Goal: Task Accomplishment & Management: Manage account settings

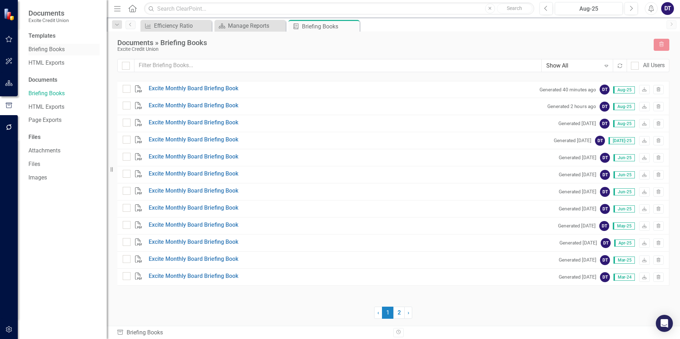
click at [48, 52] on link "Briefing Books" at bounding box center [63, 50] width 71 height 8
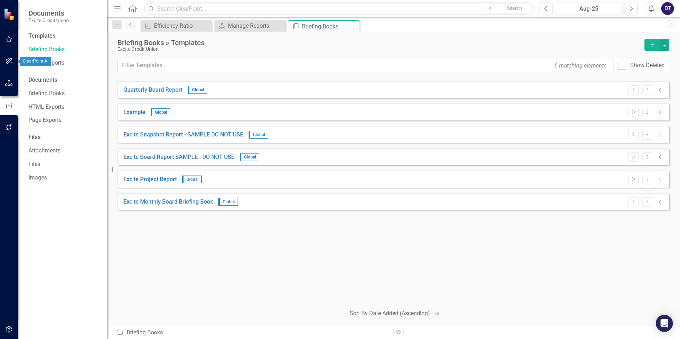
click at [9, 83] on icon "button" at bounding box center [8, 83] width 7 height 6
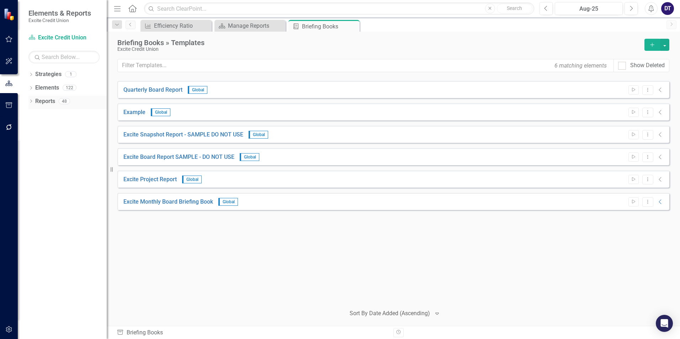
click at [40, 101] on link "Reports" at bounding box center [45, 101] width 20 height 8
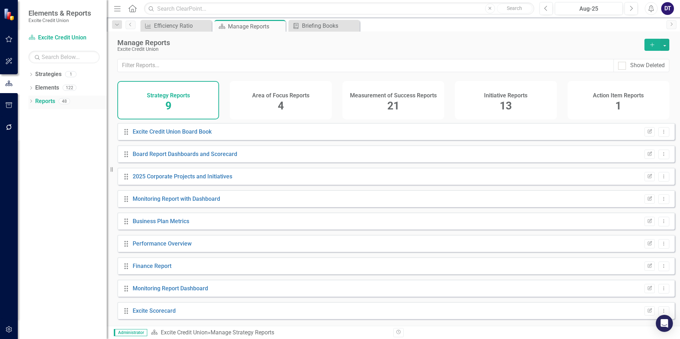
click at [31, 101] on icon at bounding box center [31, 101] width 2 height 3
click at [7, 111] on button "button" at bounding box center [9, 105] width 16 height 15
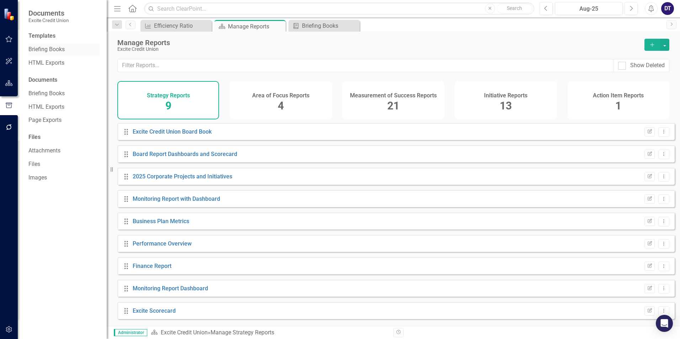
click at [49, 52] on link "Briefing Books" at bounding box center [63, 50] width 71 height 8
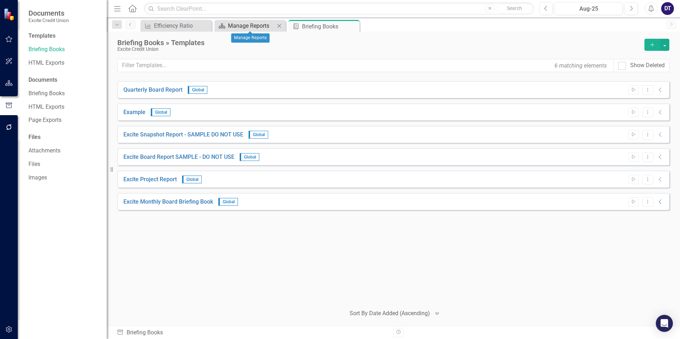
click at [244, 28] on div "Manage Reports" at bounding box center [251, 25] width 47 height 9
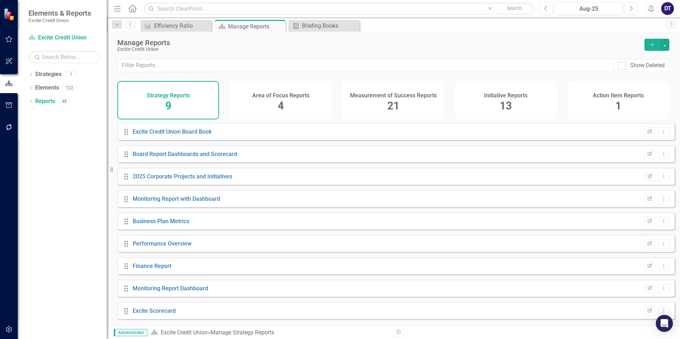
scroll to position [4, 0]
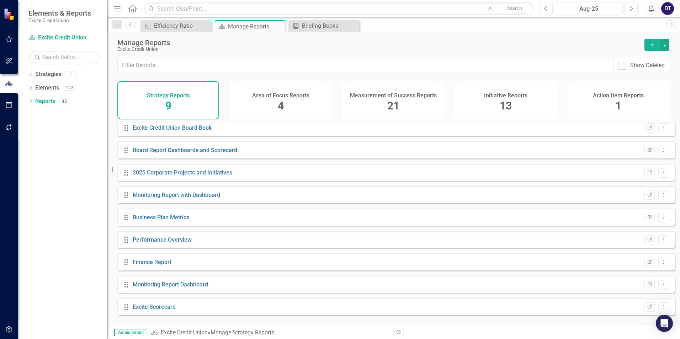
click at [382, 101] on div "Measurement of Success Reports 21" at bounding box center [393, 100] width 102 height 38
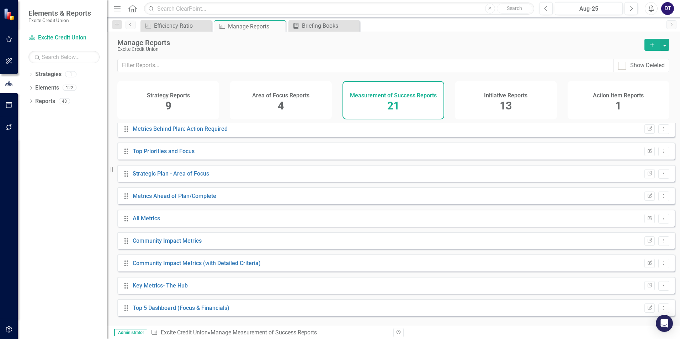
scroll to position [273, 0]
click at [163, 288] on link "Key Metrics- The Hub" at bounding box center [160, 284] width 55 height 7
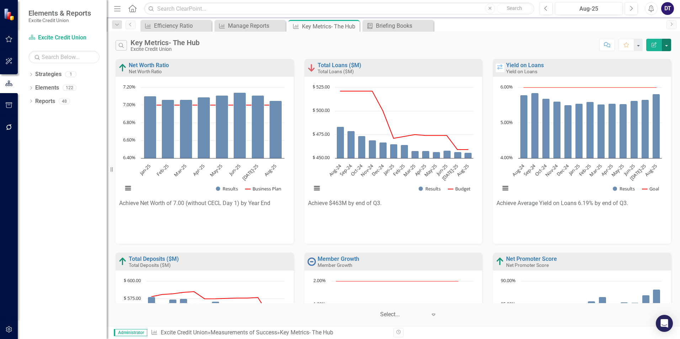
click at [669, 46] on button "button" at bounding box center [666, 45] width 9 height 12
click at [643, 71] on link "PDF Export to PDF" at bounding box center [636, 72] width 70 height 13
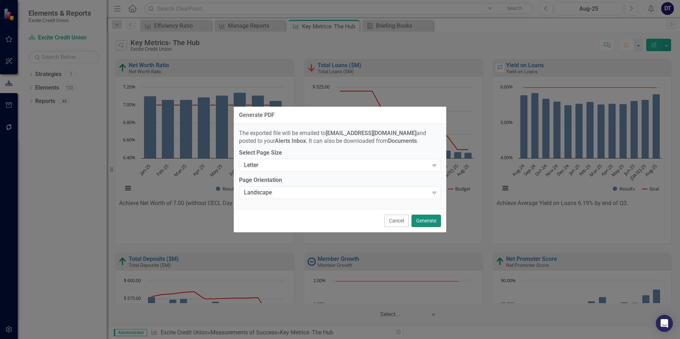
click at [421, 223] on button "Generate" at bounding box center [426, 221] width 30 height 12
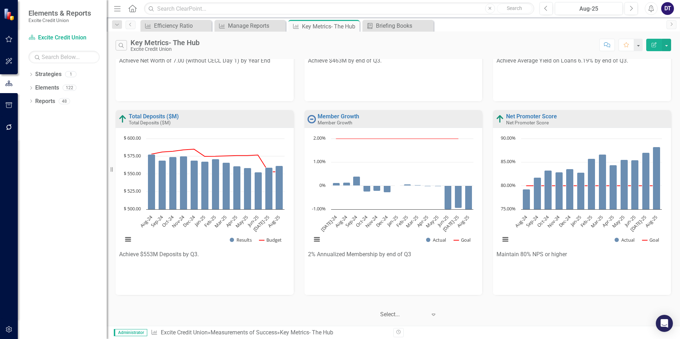
scroll to position [143, 0]
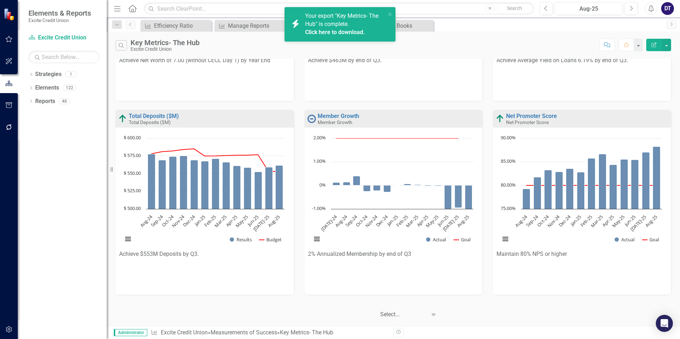
click at [337, 31] on link "Click here to download." at bounding box center [335, 32] width 60 height 7
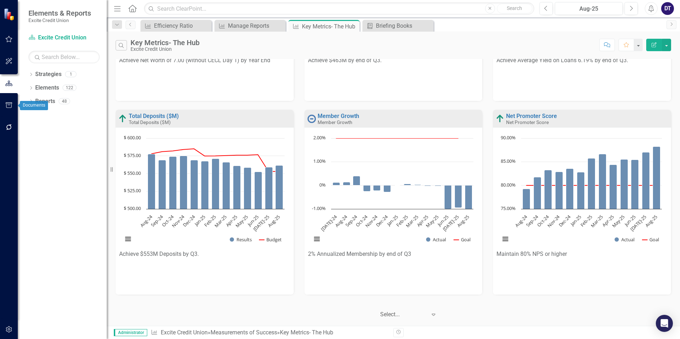
click at [9, 104] on icon "button" at bounding box center [9, 105] width 6 height 6
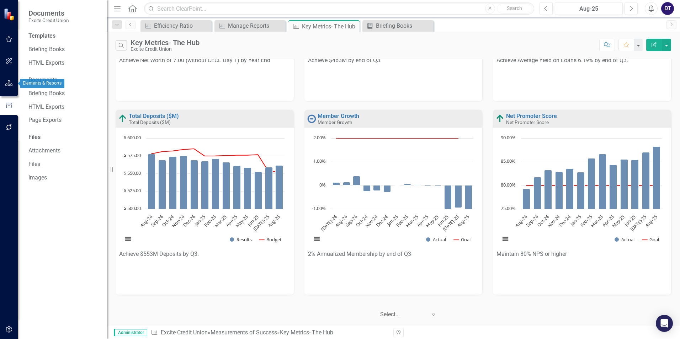
click at [10, 80] on icon "button" at bounding box center [8, 83] width 7 height 6
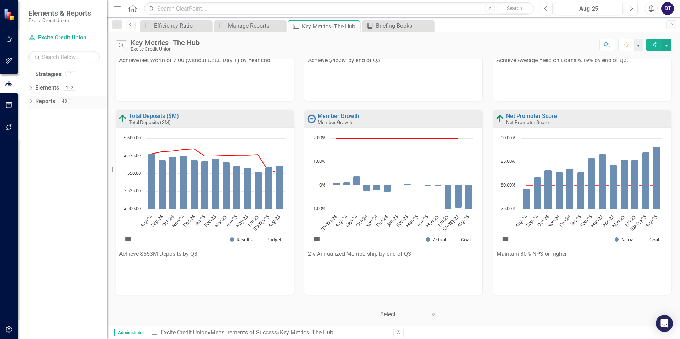
click at [28, 101] on icon "Dropdown" at bounding box center [30, 102] width 5 height 4
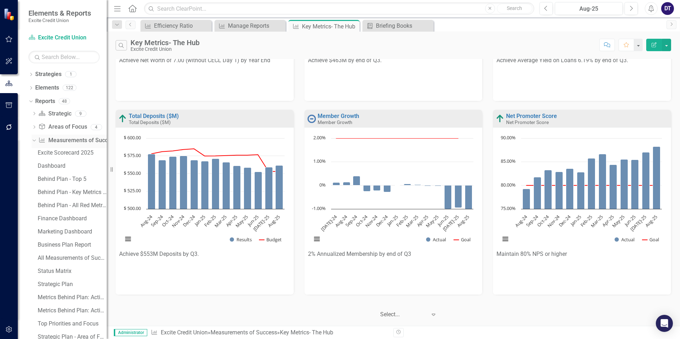
click at [60, 142] on link "Measurement of Success Measurements of Success" at bounding box center [77, 141] width 78 height 8
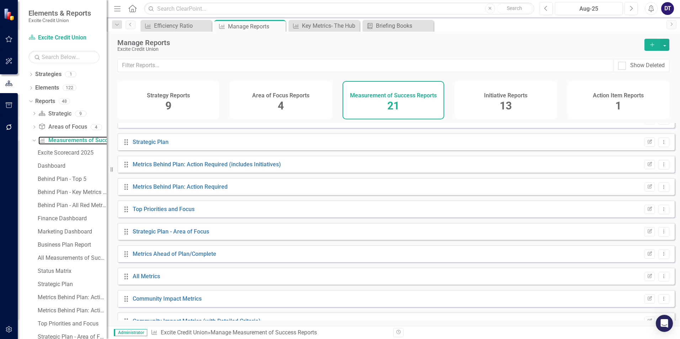
scroll to position [273, 0]
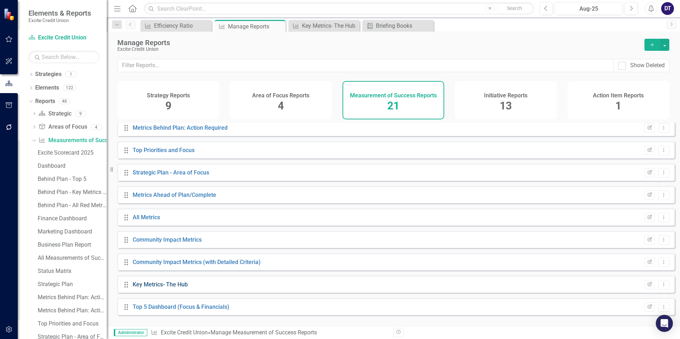
click at [166, 288] on link "Key Metrics- The Hub" at bounding box center [160, 284] width 55 height 7
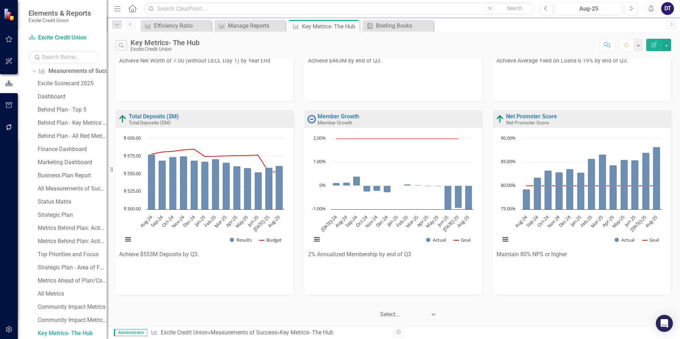
scroll to position [143, 0]
click at [12, 85] on icon "button" at bounding box center [9, 83] width 8 height 6
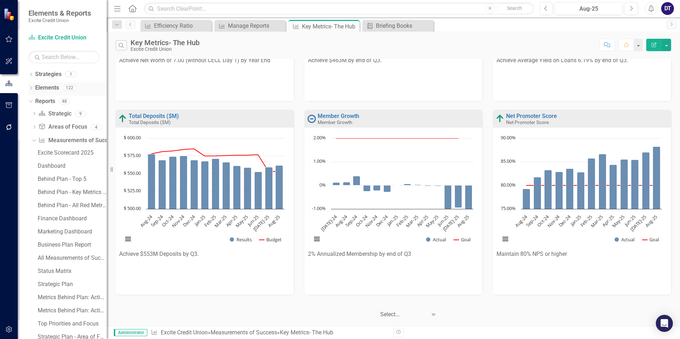
click at [37, 87] on link "Elements" at bounding box center [47, 88] width 24 height 8
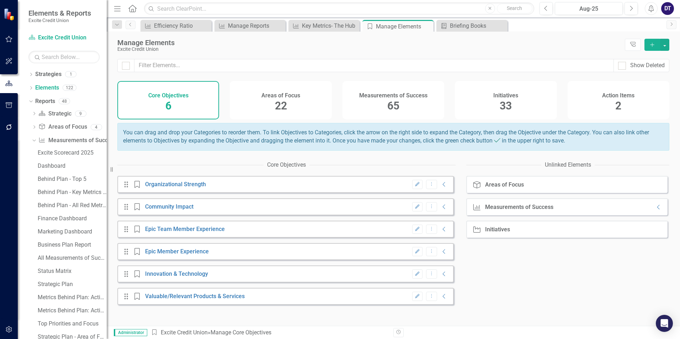
click at [403, 97] on h4 "Measurements of Success" at bounding box center [393, 95] width 68 height 6
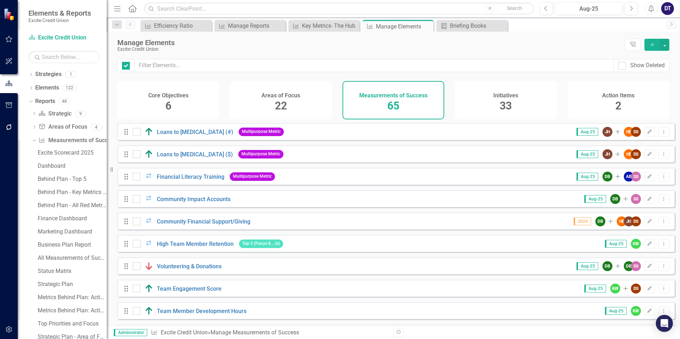
checkbox input "false"
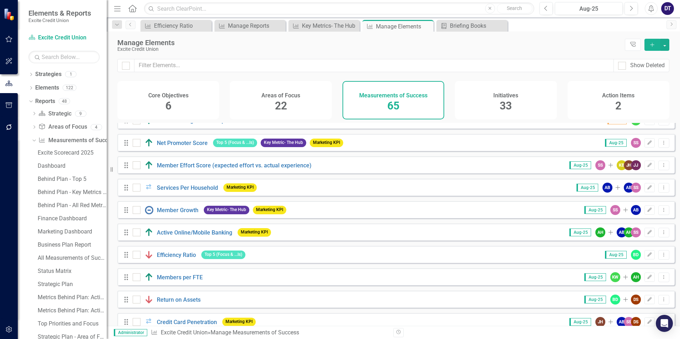
scroll to position [213, 0]
click at [170, 236] on link "Active Online/Mobile Banking" at bounding box center [194, 232] width 75 height 7
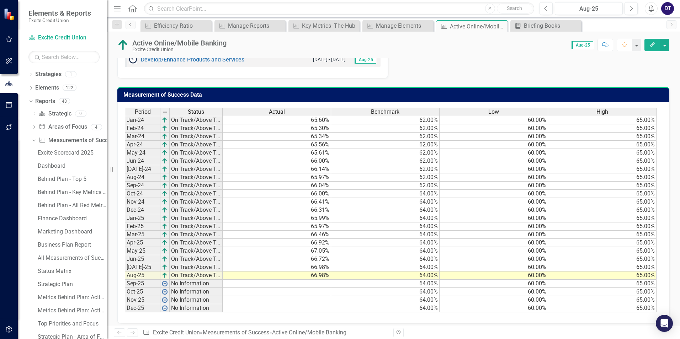
scroll to position [427, 0]
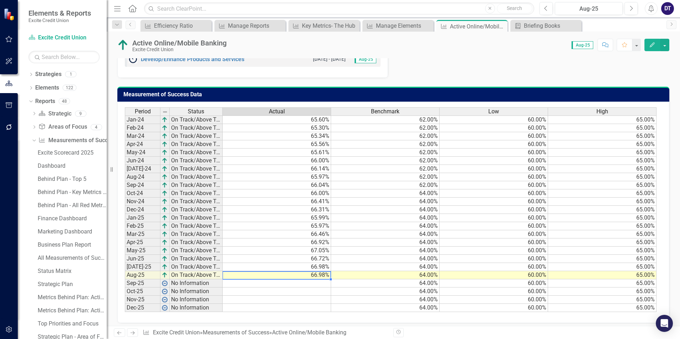
click at [316, 274] on td "66.98%" at bounding box center [277, 275] width 108 height 8
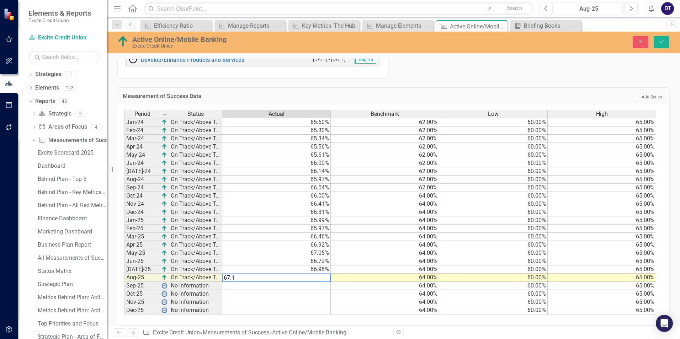
type textarea "67.12"
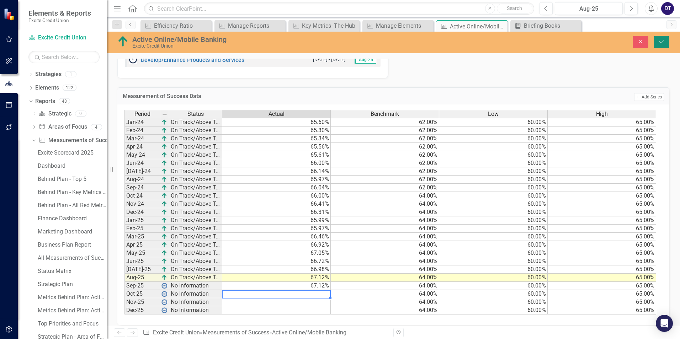
click at [667, 43] on button "Save" at bounding box center [662, 42] width 16 height 12
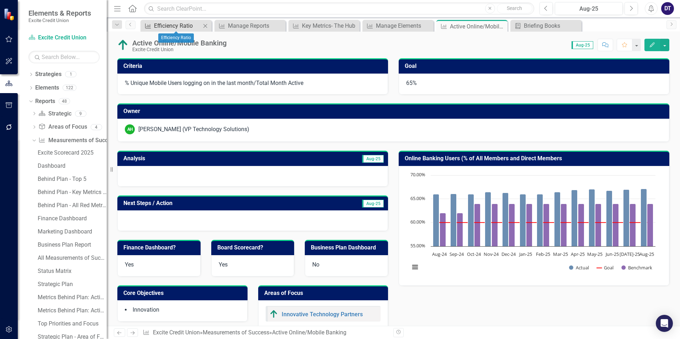
click at [173, 26] on div "Efficiency Ratio" at bounding box center [177, 25] width 47 height 9
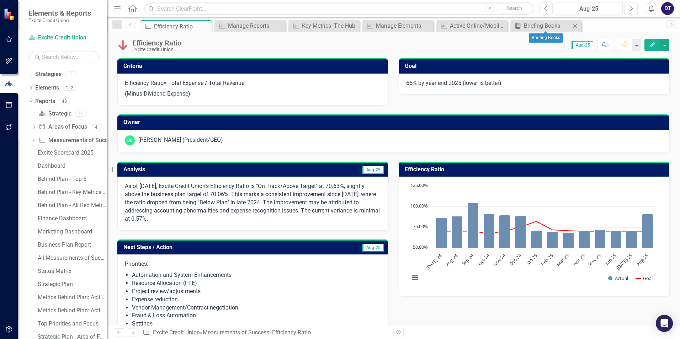
click at [576, 27] on icon "Close" at bounding box center [574, 26] width 7 height 6
click at [459, 24] on div "Active Online/Mobile Banking" at bounding box center [473, 25] width 47 height 9
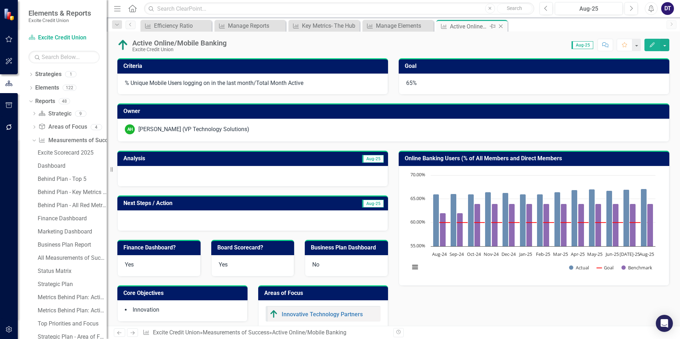
click at [502, 26] on icon "Close" at bounding box center [500, 26] width 7 height 6
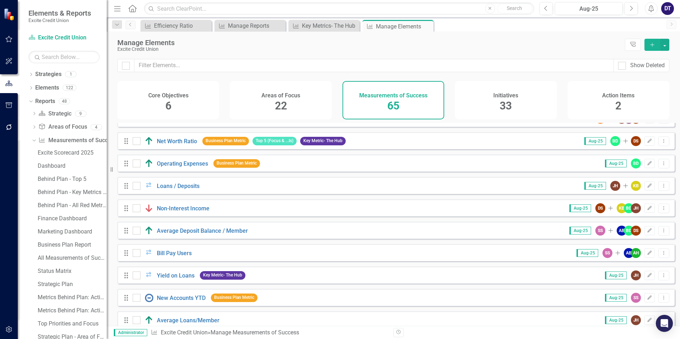
scroll to position [676, 0]
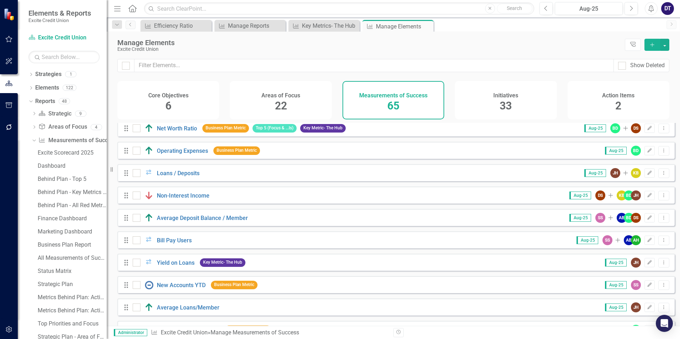
click at [163, 242] on div "Bill Pay Users" at bounding box center [163, 240] width 61 height 9
click at [162, 244] on link "Bill Pay Users" at bounding box center [174, 240] width 35 height 7
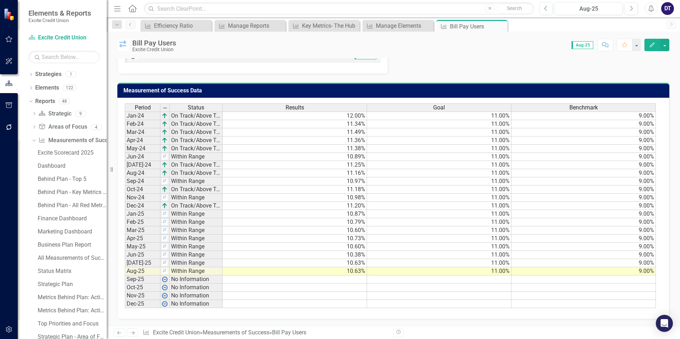
scroll to position [355, 0]
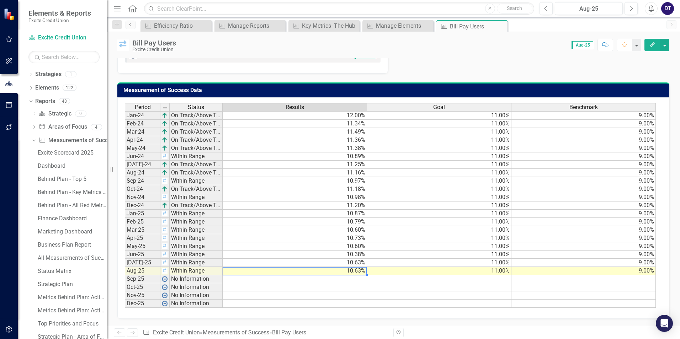
click at [125, 275] on div "Period Status Results Goal Benchmark Jan-24 On Track/Above Target 12.00% 11.00%…" at bounding box center [125, 205] width 0 height 205
click at [352, 271] on td "10.63%" at bounding box center [295, 271] width 144 height 8
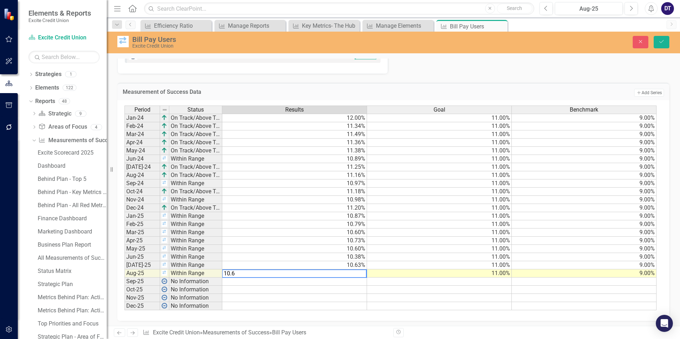
type textarea "10.62"
type textarea "4"
type textarea "10.62"
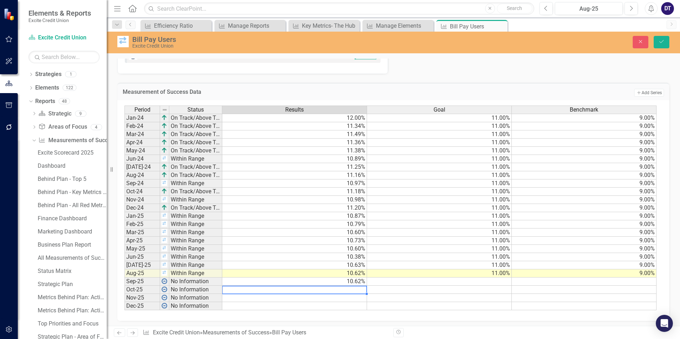
click at [481, 275] on td "11.00%" at bounding box center [439, 274] width 145 height 8
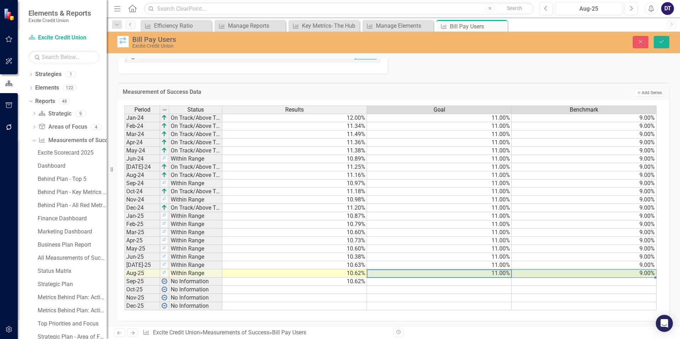
click at [602, 271] on td "9.00%" at bounding box center [584, 274] width 145 height 8
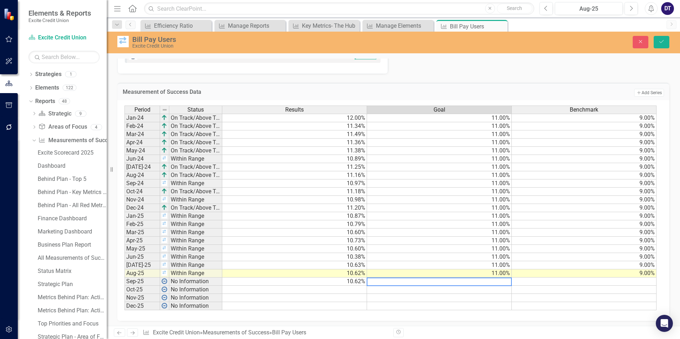
paste textarea "11 9"
type textarea "11 9"
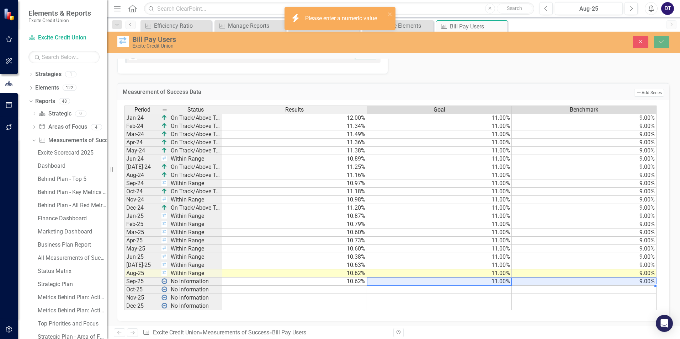
click at [585, 297] on td at bounding box center [584, 298] width 145 height 8
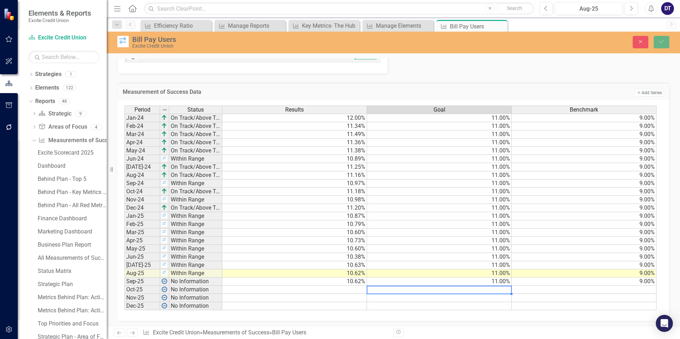
click at [485, 288] on td at bounding box center [439, 290] width 145 height 8
click at [383, 283] on td "11.00%" at bounding box center [439, 282] width 145 height 8
click at [429, 273] on td "11.00%" at bounding box center [439, 274] width 145 height 8
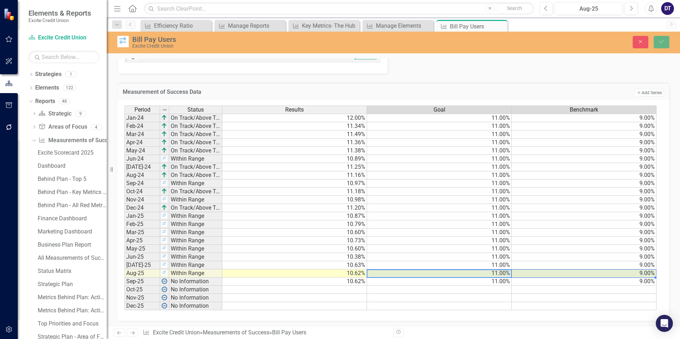
click at [538, 274] on td "9.00%" at bounding box center [584, 274] width 145 height 8
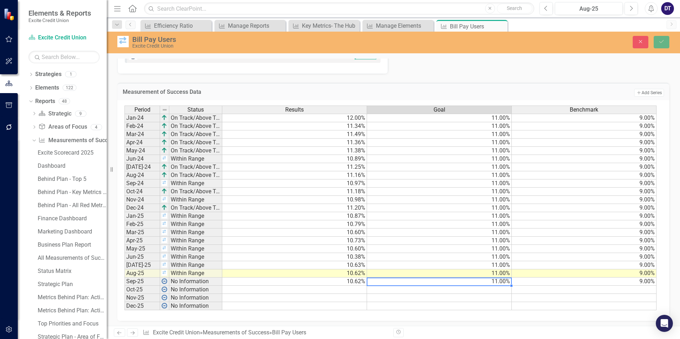
click at [446, 284] on td "11.00%" at bounding box center [439, 282] width 145 height 8
click at [500, 26] on icon "Close" at bounding box center [500, 26] width 7 height 6
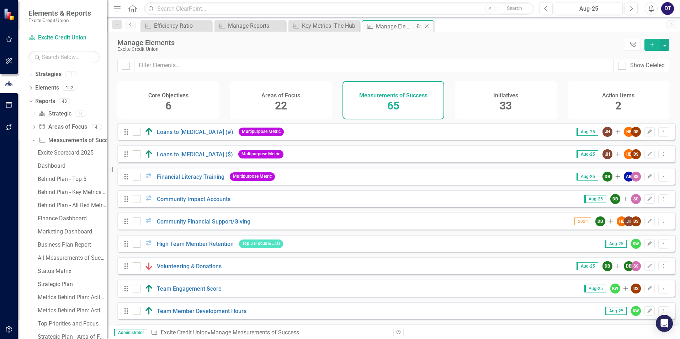
click at [400, 27] on div "Manage Elements" at bounding box center [395, 26] width 38 height 9
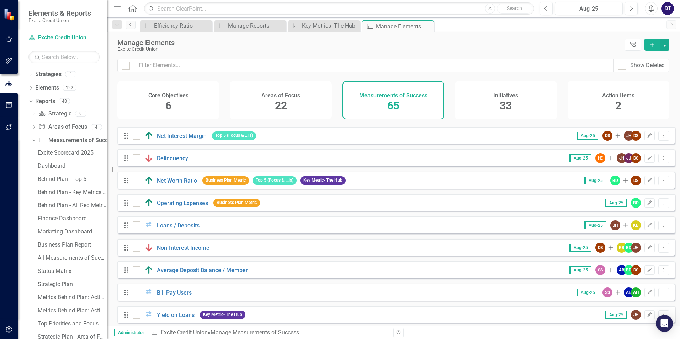
scroll to position [711, 0]
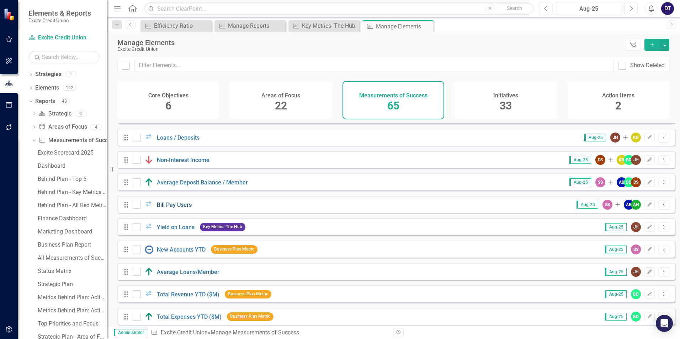
click at [170, 207] on link "Bill Pay Users" at bounding box center [174, 205] width 35 height 7
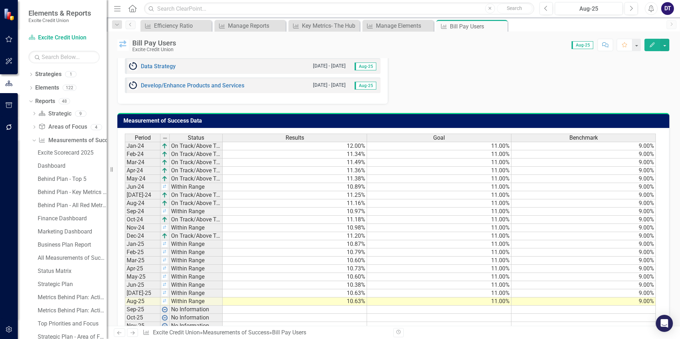
scroll to position [355, 0]
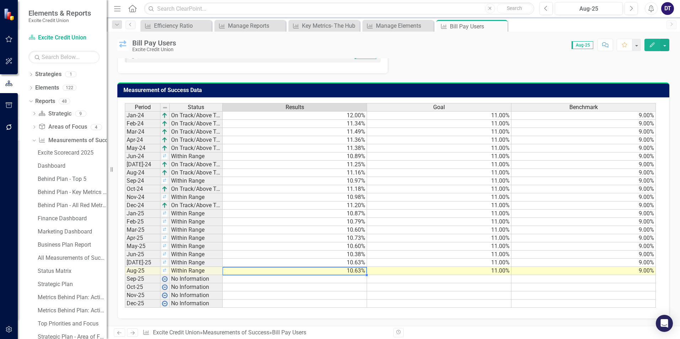
click at [339, 272] on td "10.63%" at bounding box center [295, 271] width 144 height 8
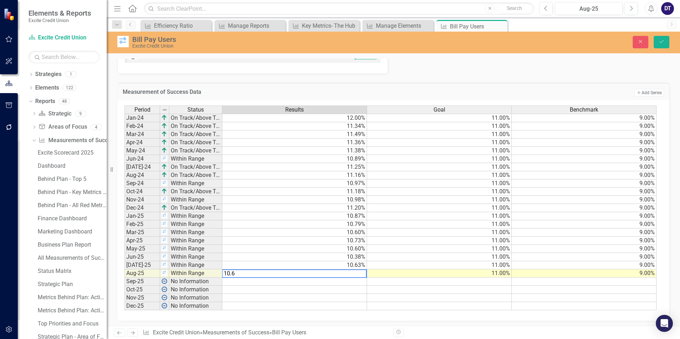
type textarea "10.62"
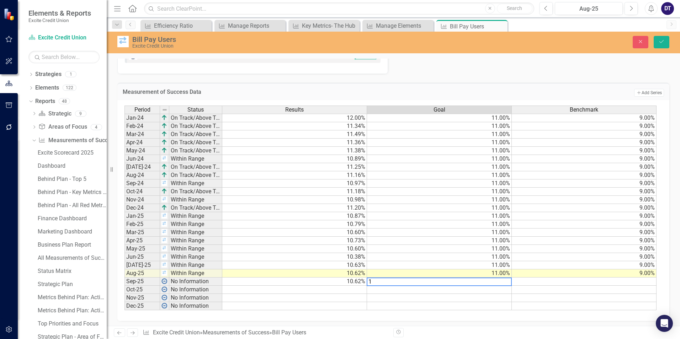
type textarea "11"
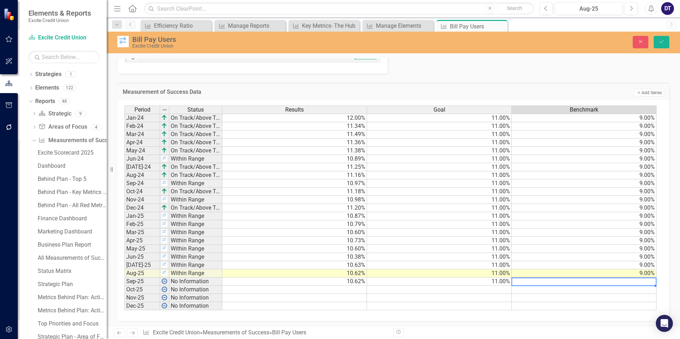
type textarea "9"
click at [664, 41] on icon "Save" at bounding box center [661, 41] width 6 height 5
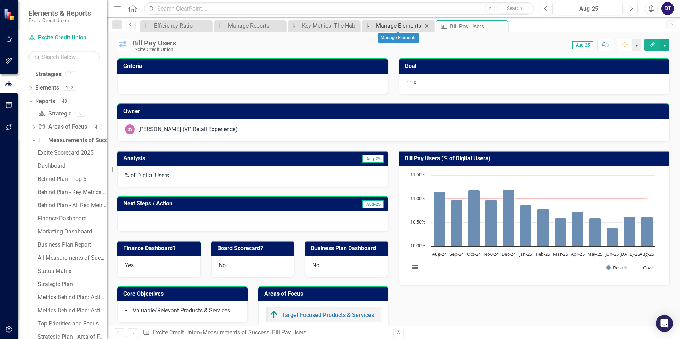
click at [388, 26] on div "Manage Elements" at bounding box center [399, 25] width 47 height 9
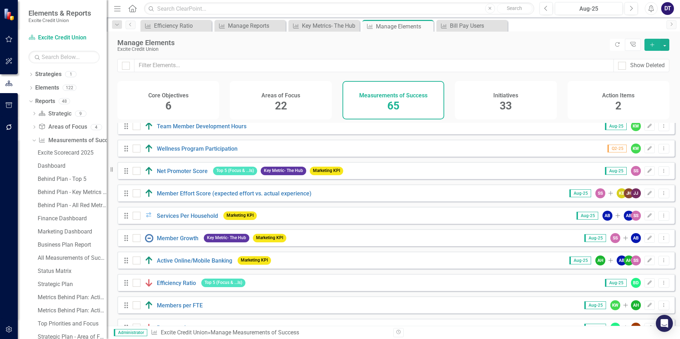
scroll to position [178, 0]
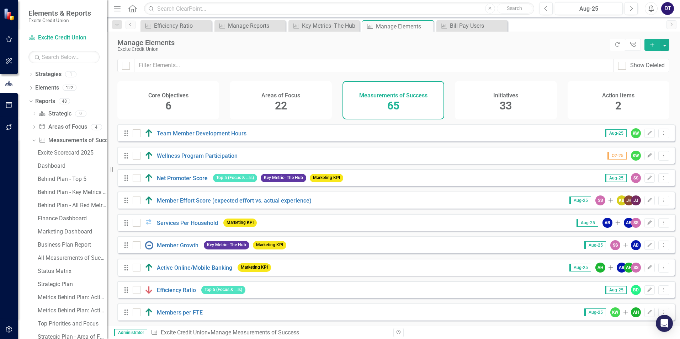
click at [180, 246] on div "Member Growth" at bounding box center [167, 245] width 68 height 9
click at [180, 249] on link "Member Growth" at bounding box center [178, 245] width 42 height 7
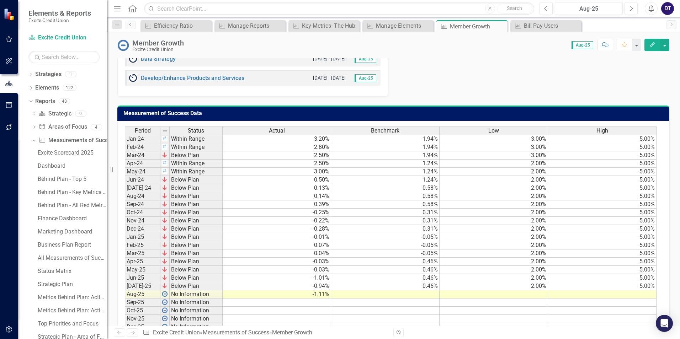
scroll to position [487, 0]
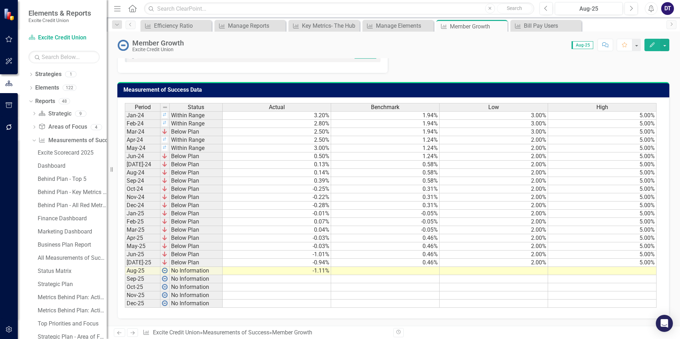
click at [420, 263] on td "0.46%" at bounding box center [385, 263] width 108 height 8
click at [585, 261] on td "5.00%" at bounding box center [602, 263] width 108 height 8
click at [434, 262] on td "0.46%" at bounding box center [385, 263] width 108 height 8
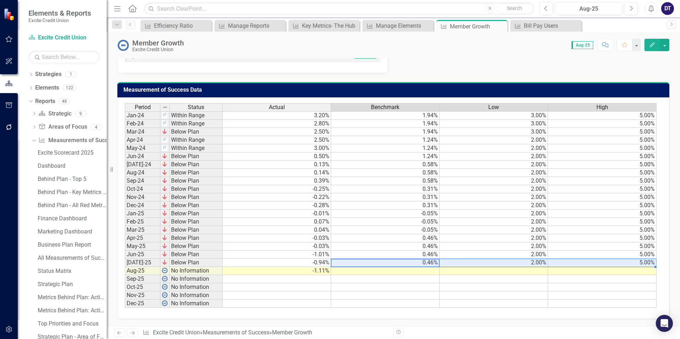
click at [575, 264] on td "5.00%" at bounding box center [602, 263] width 108 height 8
click at [416, 272] on td at bounding box center [385, 271] width 108 height 8
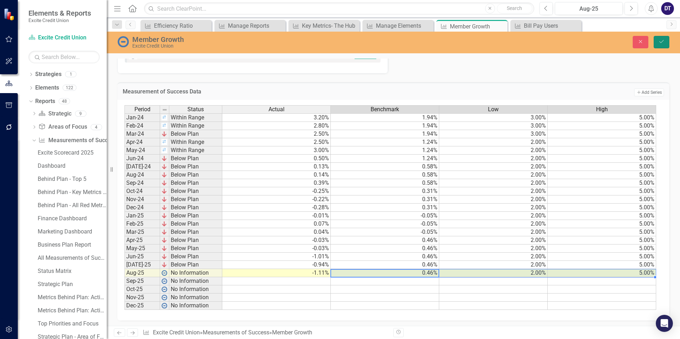
click at [665, 43] on button "Save" at bounding box center [662, 42] width 16 height 12
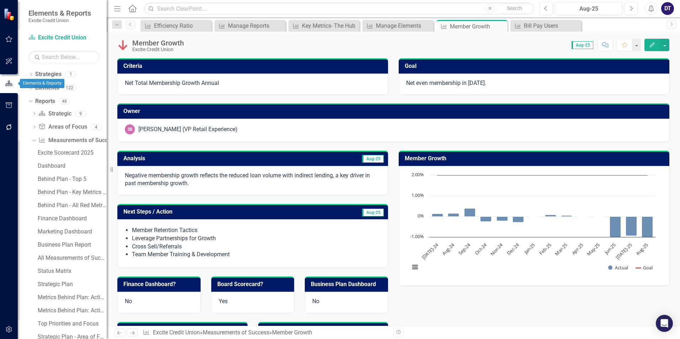
click at [9, 105] on icon "button" at bounding box center [8, 105] width 7 height 6
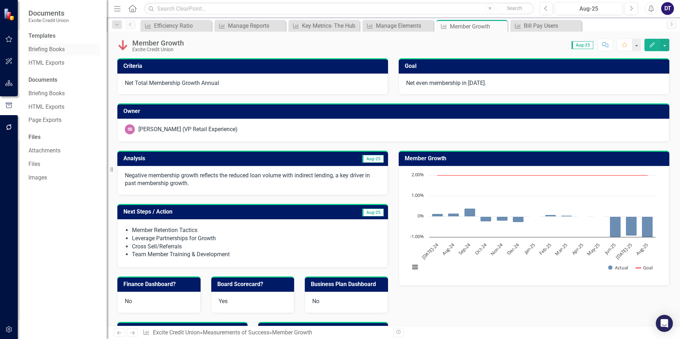
click at [57, 48] on link "Briefing Books" at bounding box center [63, 50] width 71 height 8
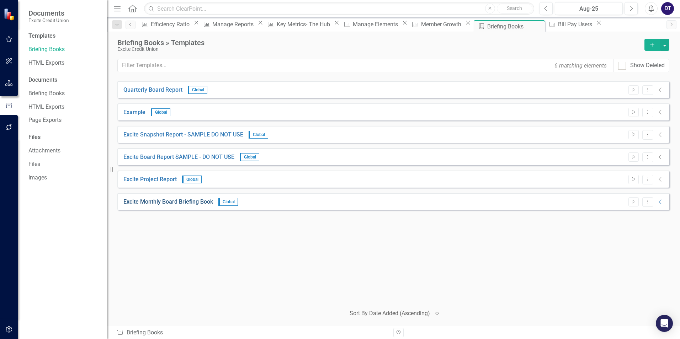
click at [160, 203] on link "Excite Monthly Board Briefing Book" at bounding box center [168, 202] width 90 height 8
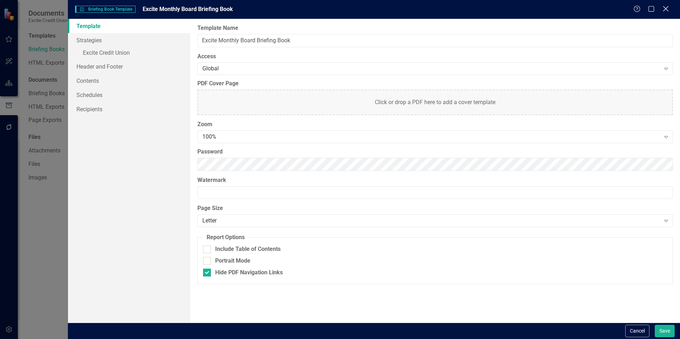
click at [664, 9] on icon "Close" at bounding box center [665, 8] width 9 height 7
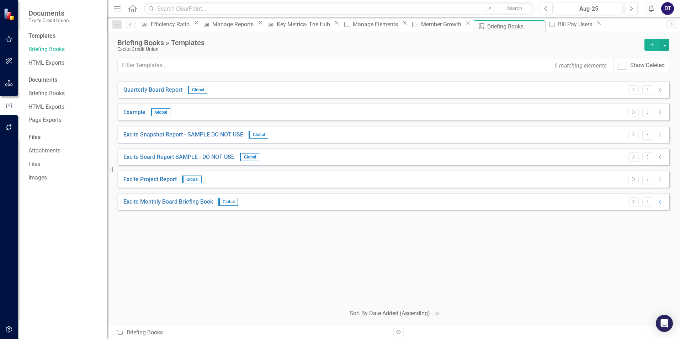
click at [634, 202] on icon "Start" at bounding box center [633, 202] width 5 height 4
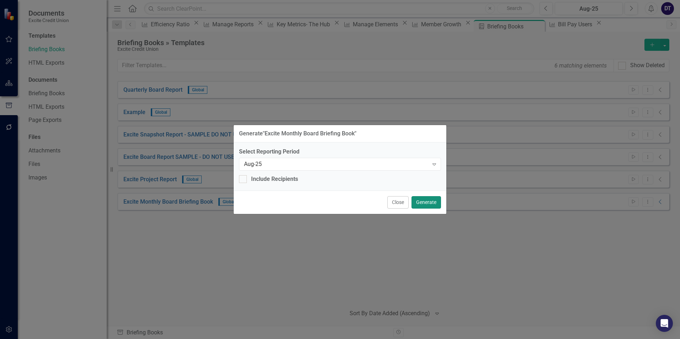
click at [428, 201] on button "Generate" at bounding box center [426, 202] width 30 height 12
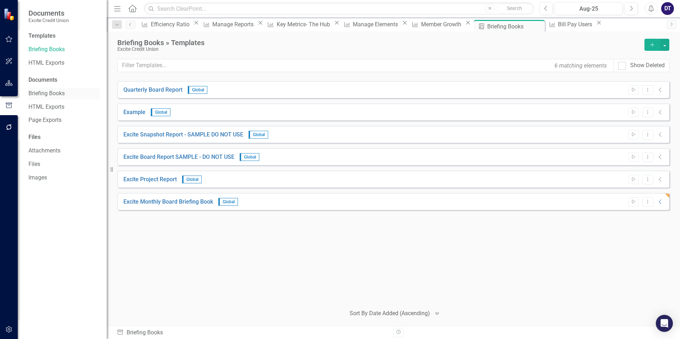
click at [38, 95] on link "Briefing Books" at bounding box center [63, 94] width 71 height 8
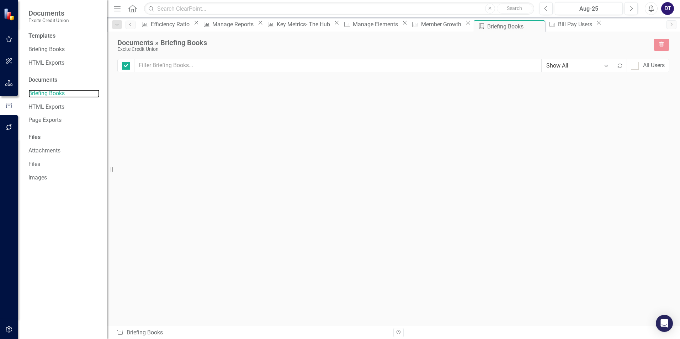
checkbox input "false"
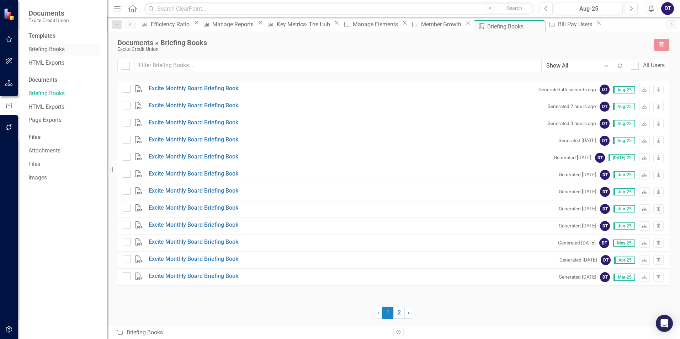
click at [42, 49] on link "Briefing Books" at bounding box center [63, 50] width 71 height 8
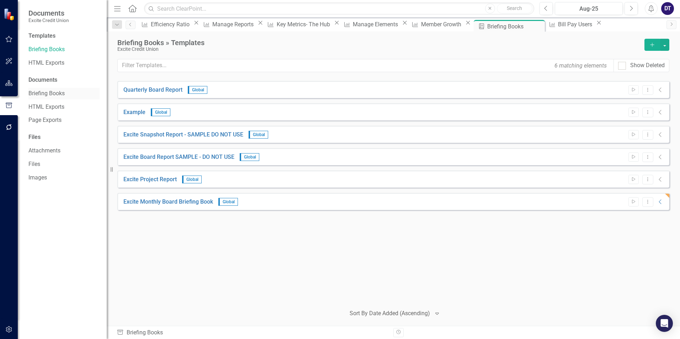
click at [41, 92] on link "Briefing Books" at bounding box center [63, 94] width 71 height 8
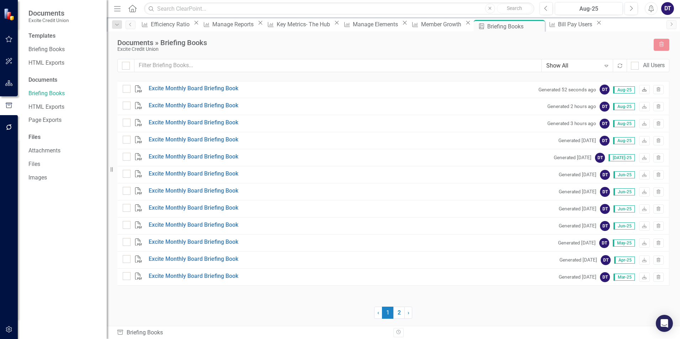
click at [644, 89] on icon at bounding box center [644, 89] width 4 height 4
